Goal: Communication & Community: Ask a question

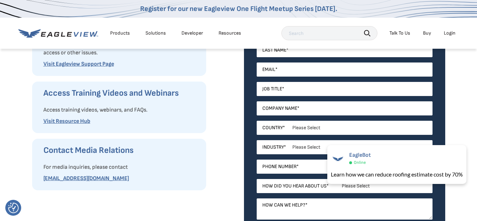
scroll to position [283, 0]
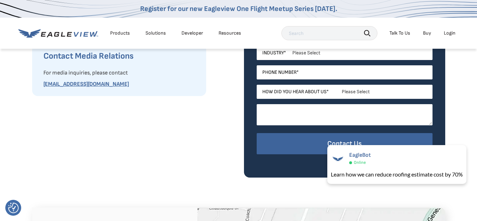
drag, startPoint x: 278, startPoint y: 107, endPoint x: 278, endPoint y: 120, distance: 13.1
click at [278, 108] on textarea "How can we help? *" at bounding box center [345, 114] width 176 height 21
paste textarea "Hello, I hope this message finds you well. I noticed that your website is not c…"
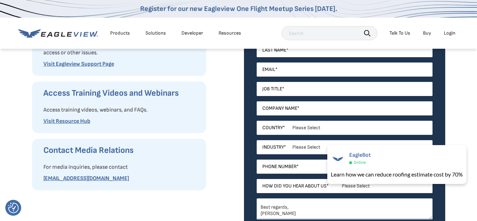
scroll to position [94, 0]
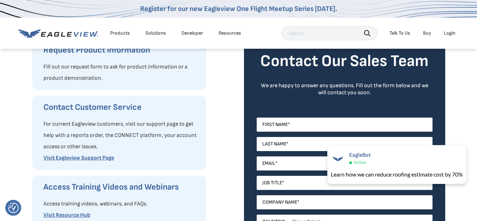
type textarea "Hello, I hope this message finds you well. I noticed that your website is not c…"
click at [274, 126] on input "First Name *" at bounding box center [345, 125] width 176 height 14
type input "[PERSON_NAME]"
type input "[EMAIL_ADDRESS][DOMAIN_NAME]"
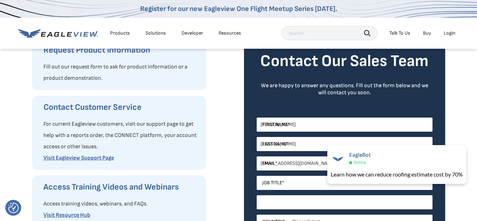
type input "SEO"
select select "[GEOGRAPHIC_DATA]"
type input "09830152514"
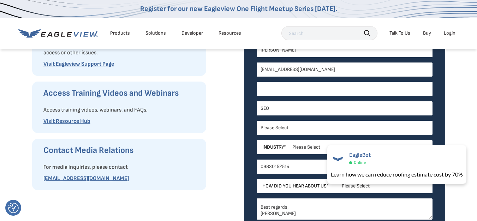
click at [279, 91] on input "Job Title *" at bounding box center [345, 89] width 176 height 14
click at [222, 165] on div "Request Product Information Fill out our request form to ask for product inform…" at bounding box center [132, 108] width 201 height 327
click at [276, 88] on input "Job Title *" at bounding box center [345, 89] width 176 height 14
paste input "4-Month Blueprint to Improve AI & Google Rankings"
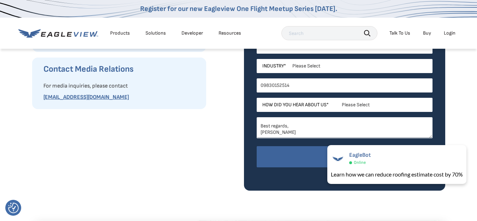
scroll to position [283, 0]
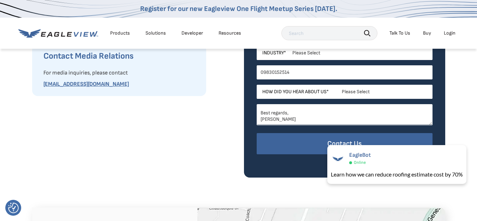
type input "4-Month Blueprint to Improve AI & Google Rankings"
click at [304, 55] on select "Please Select Architects & Engineering Construction Electric/Gas Utilities Gove…" at bounding box center [345, 53] width 176 height 14
select select "Construction"
click at [257, 46] on select "Please Select Architects & Engineering Construction Electric/Gas Utilities Gove…" at bounding box center [345, 53] width 176 height 14
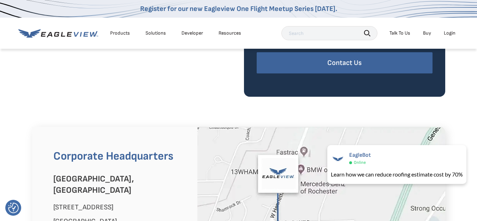
scroll to position [377, 0]
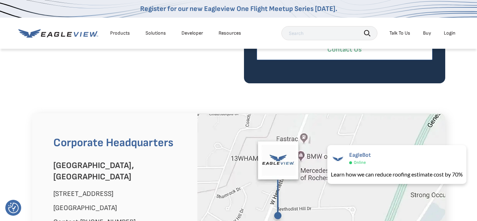
click at [337, 53] on input "Contact Us" at bounding box center [345, 50] width 176 height 22
